Goal: Task Accomplishment & Management: Manage account settings

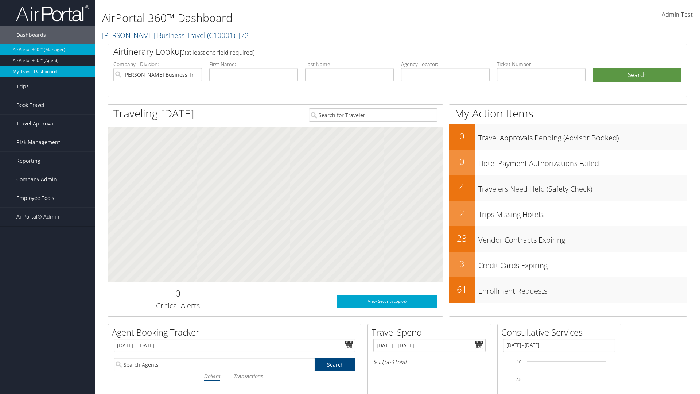
click at [47, 71] on link "My Travel Dashboard" at bounding box center [47, 71] width 95 height 11
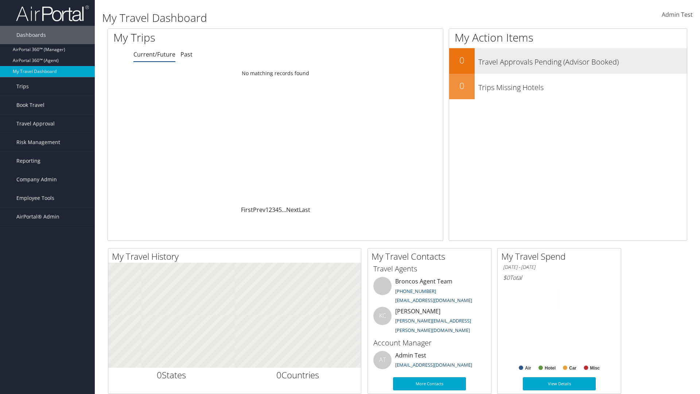
click at [568, 61] on h3 "Travel Approvals Pending (Advisor Booked)" at bounding box center [583, 60] width 209 height 14
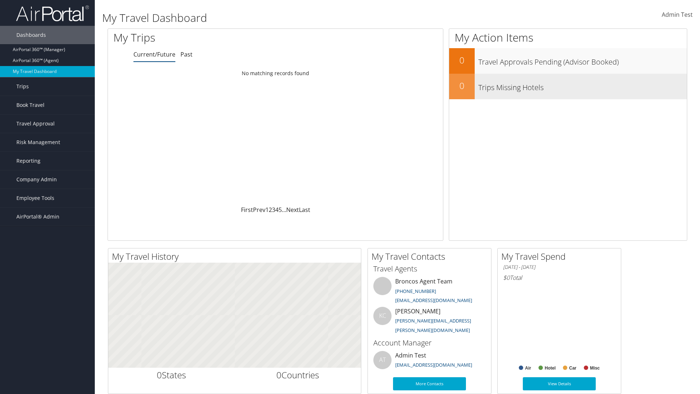
click at [568, 86] on h3 "Trips Missing Hotels" at bounding box center [583, 86] width 209 height 14
